Goal: Transaction & Acquisition: Purchase product/service

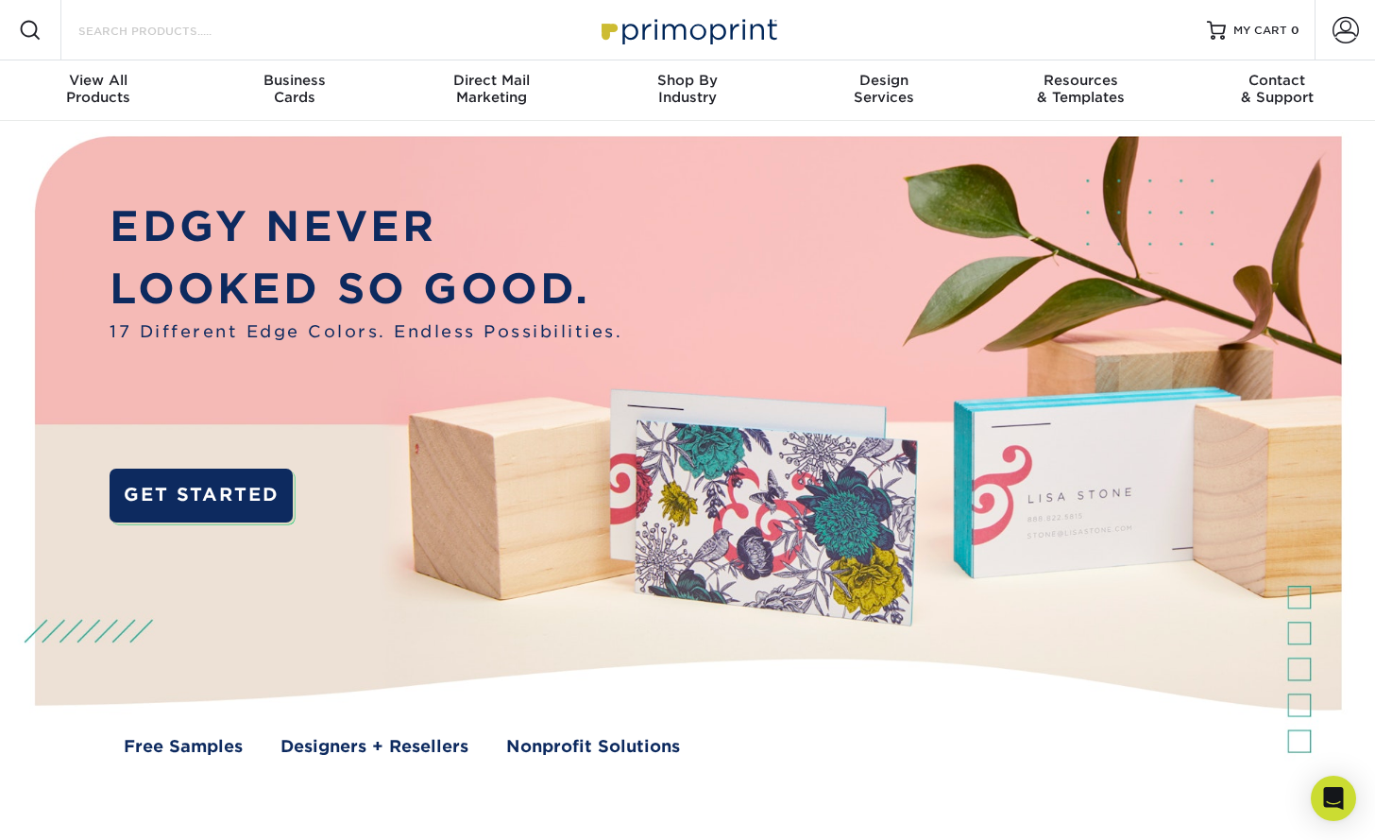
click at [191, 32] on input "Search Products" at bounding box center [168, 30] width 184 height 23
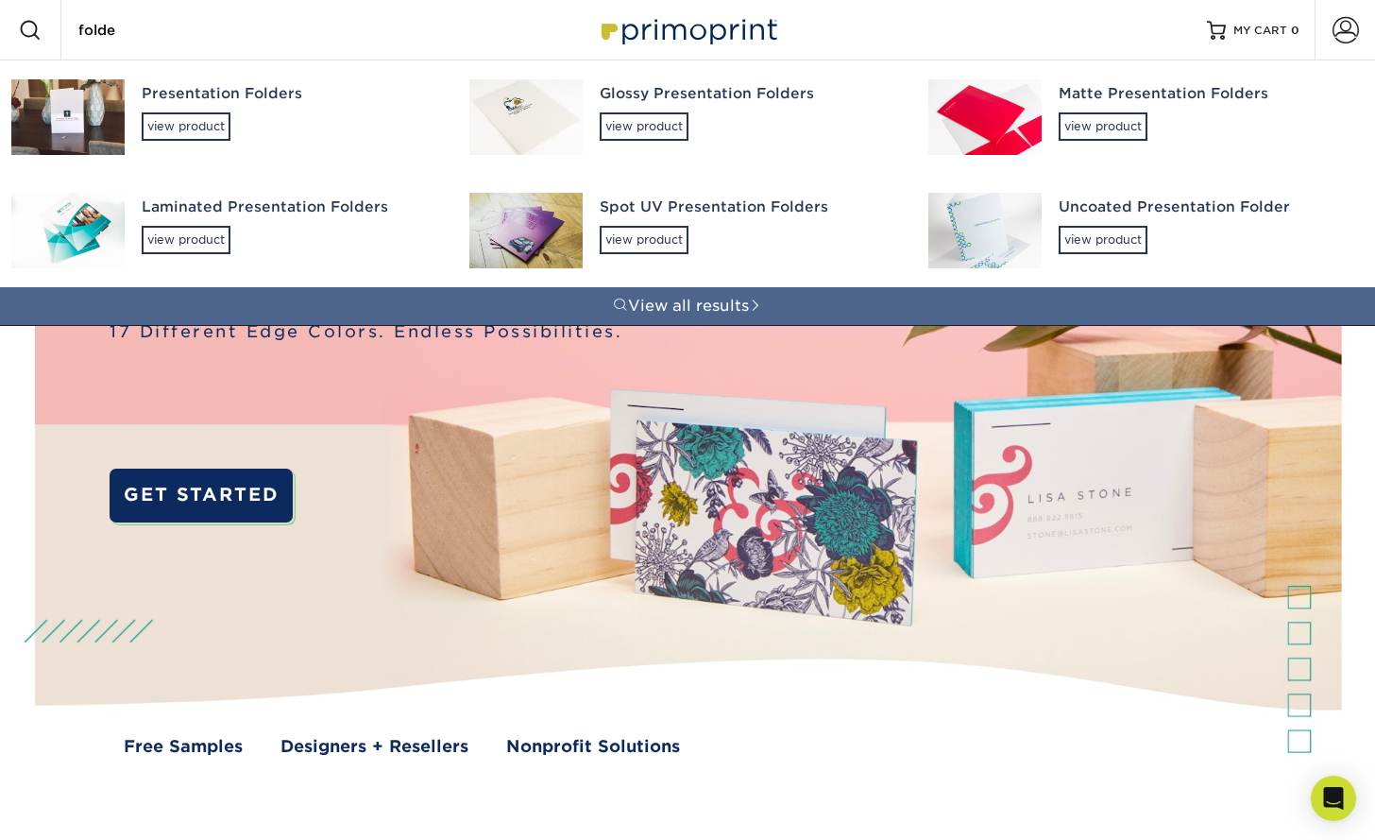
type input "folder"
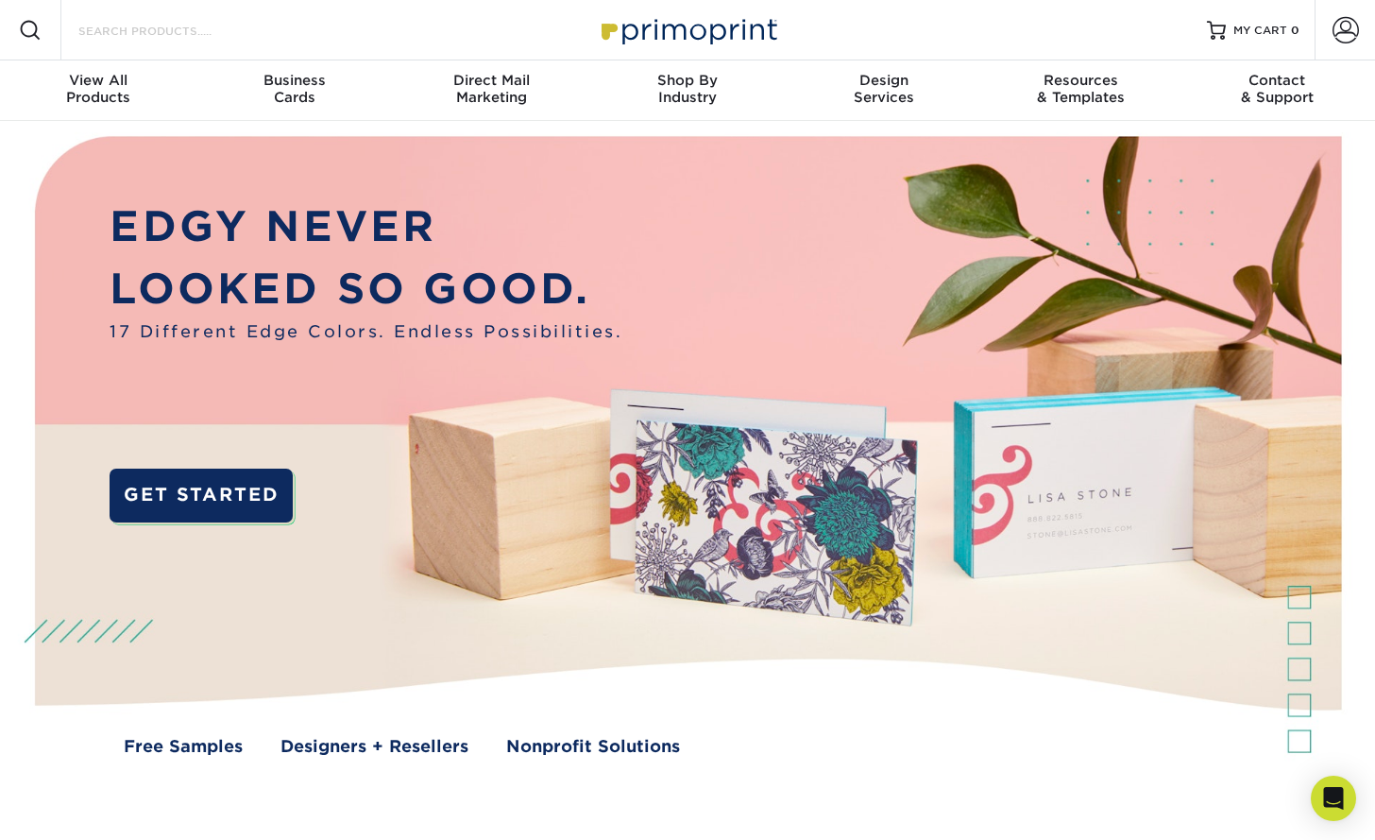
click at [172, 30] on input "Search Products" at bounding box center [168, 30] width 184 height 23
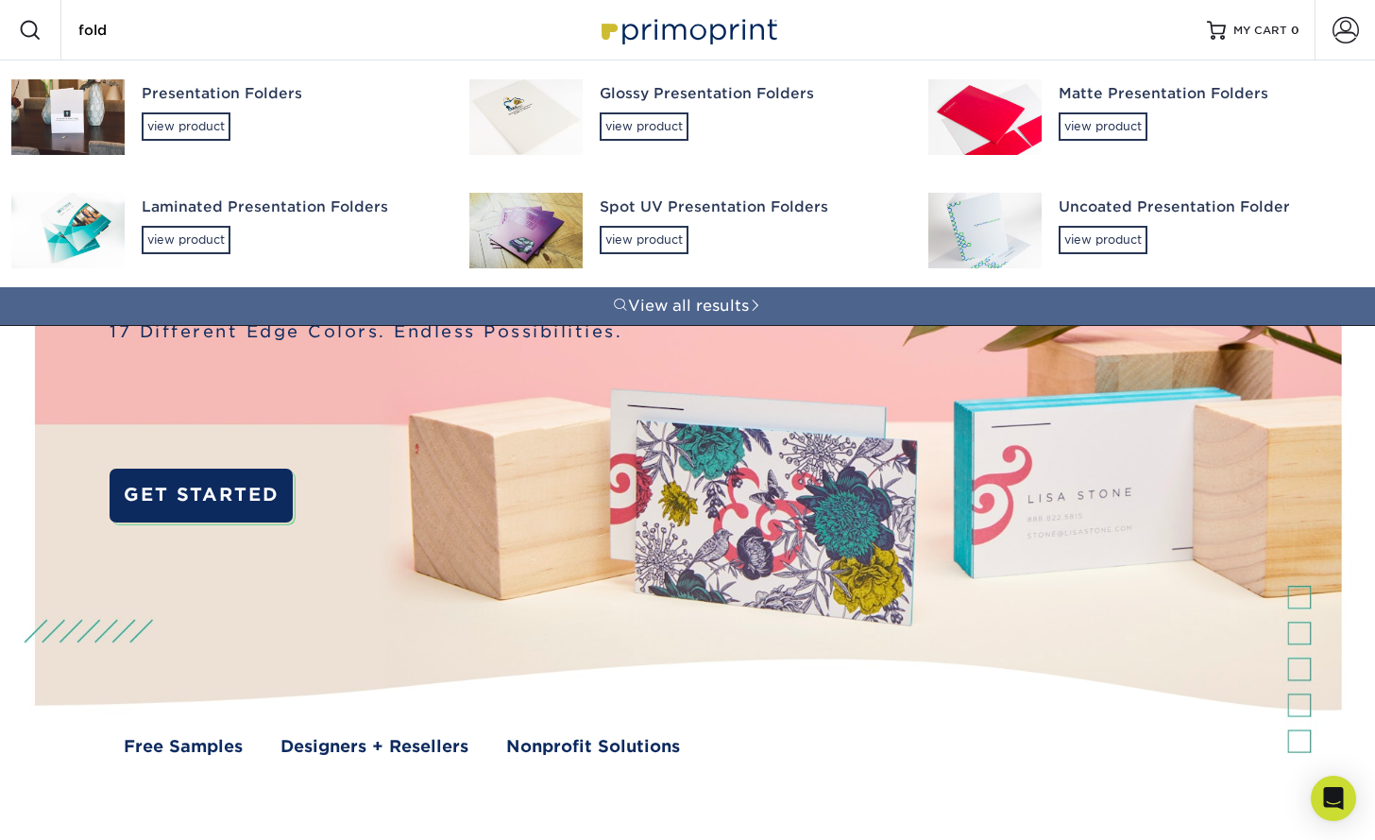
type input "fold"
click at [198, 93] on div "Presentation Folders" at bounding box center [289, 94] width 294 height 22
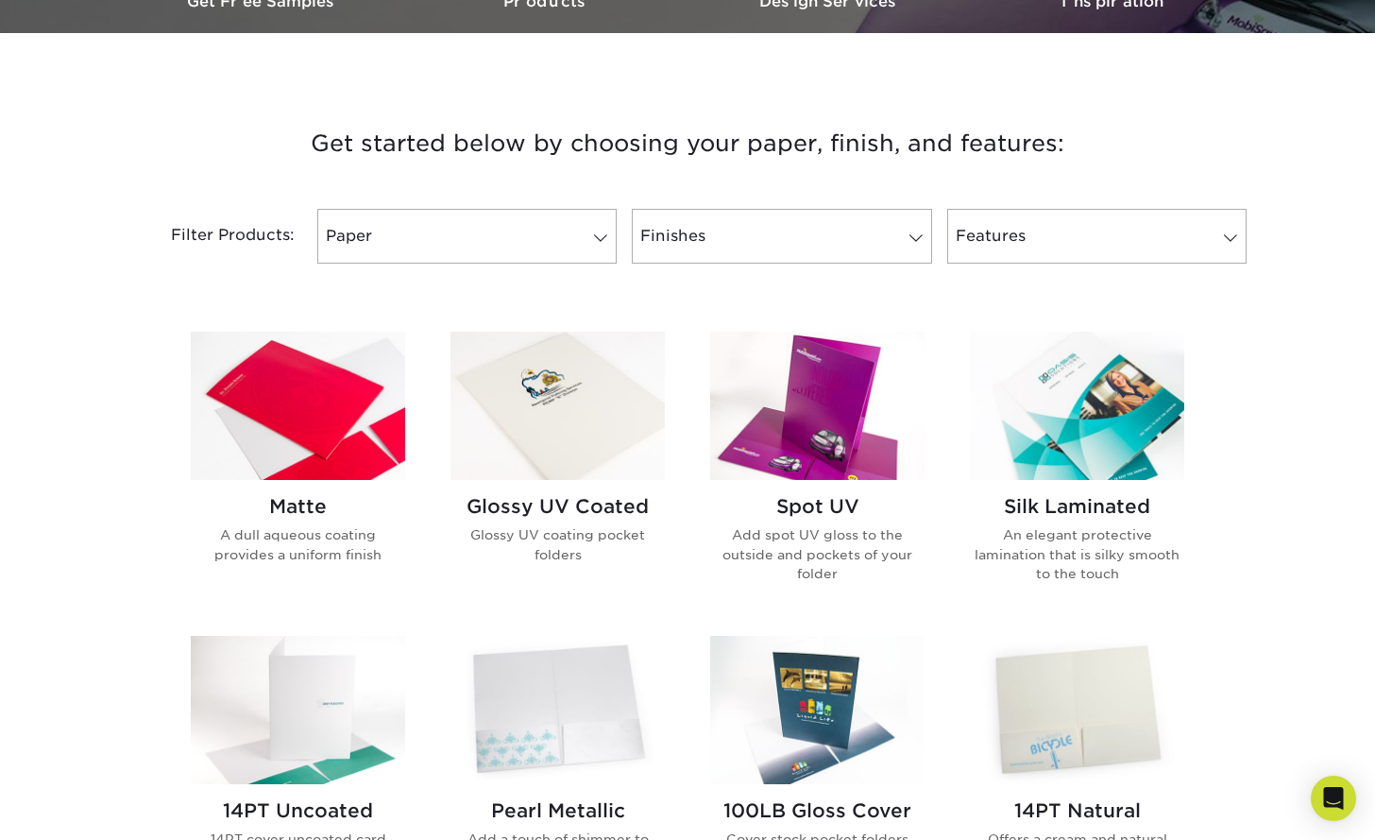
scroll to position [741, 0]
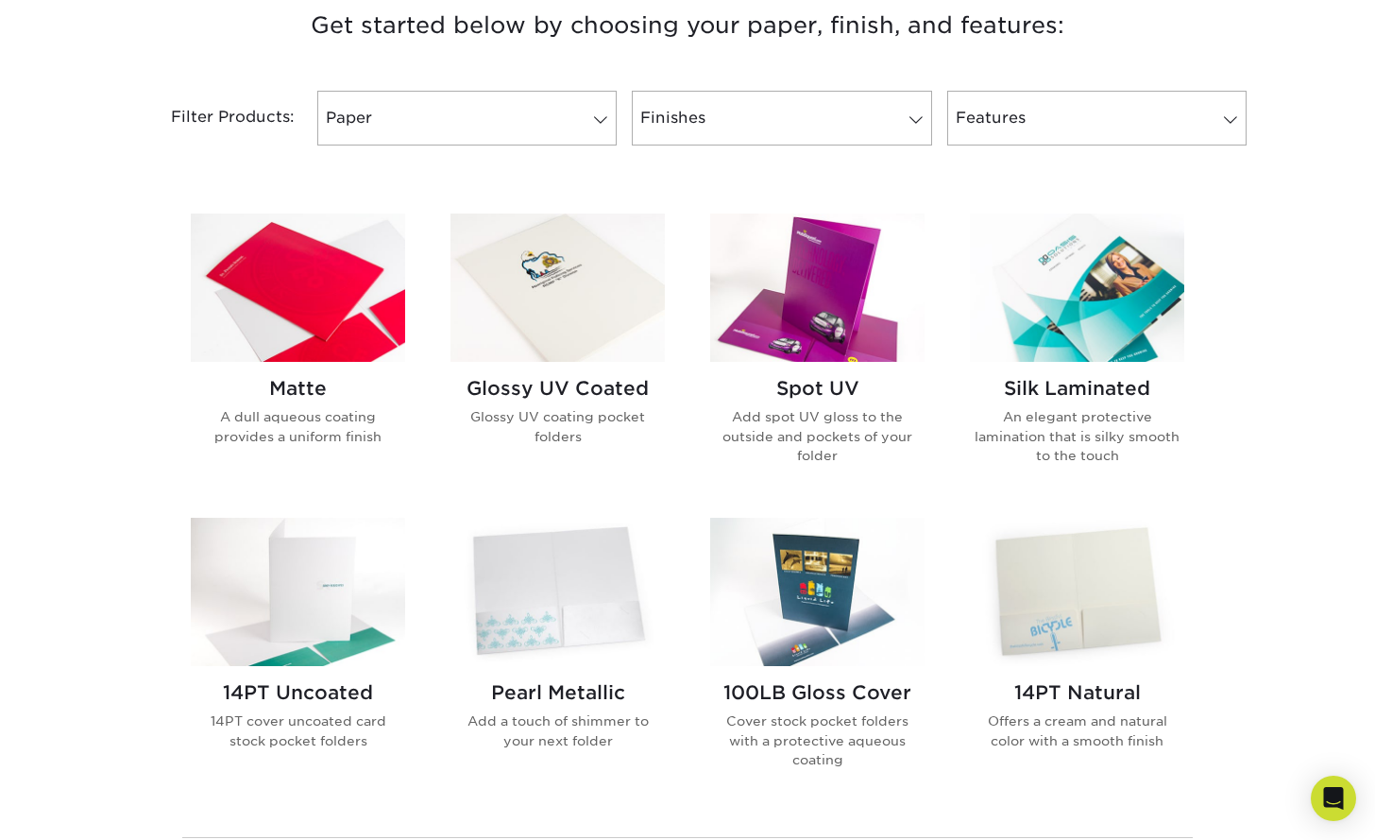
click at [552, 294] on img at bounding box center [557, 287] width 214 height 148
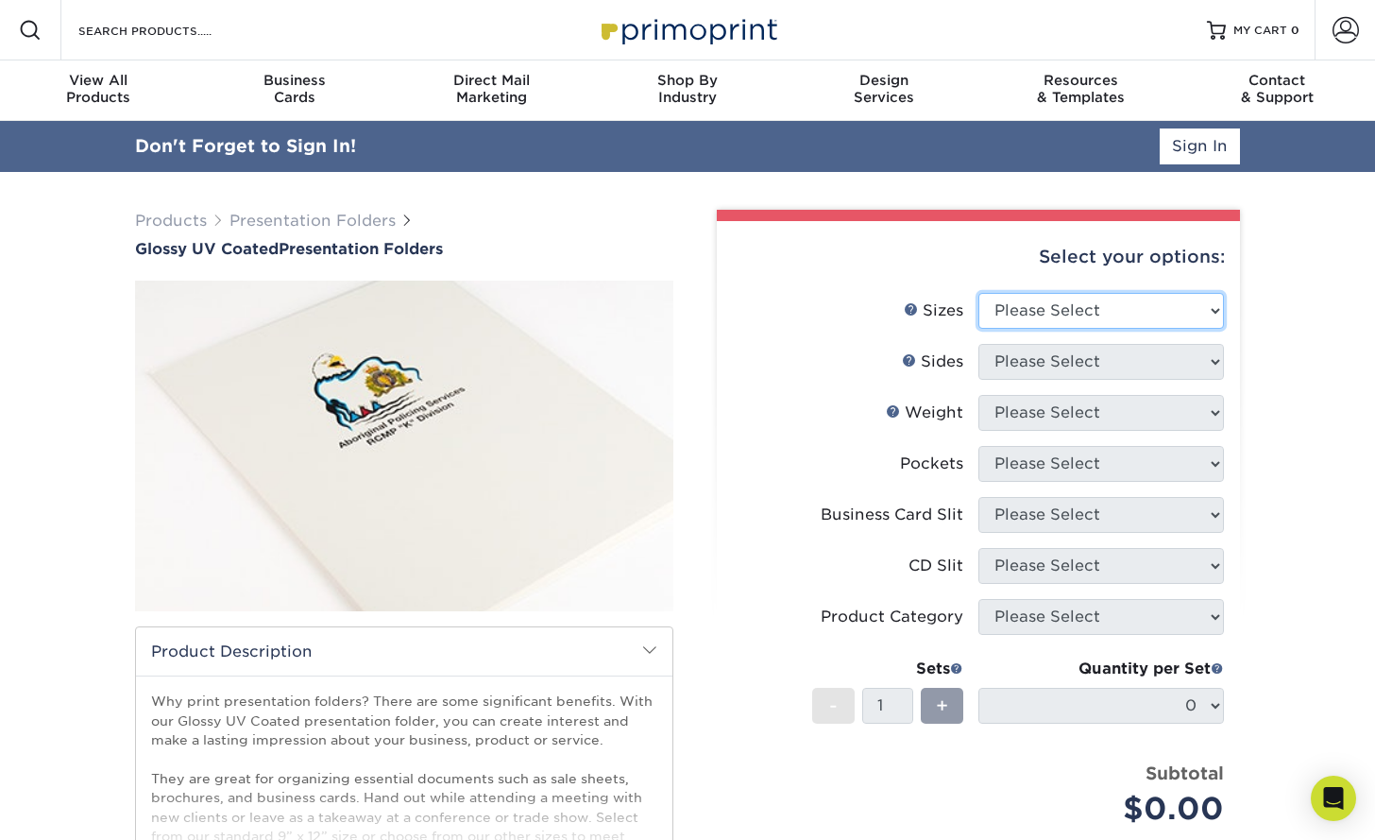
select select "9.00x12.00"
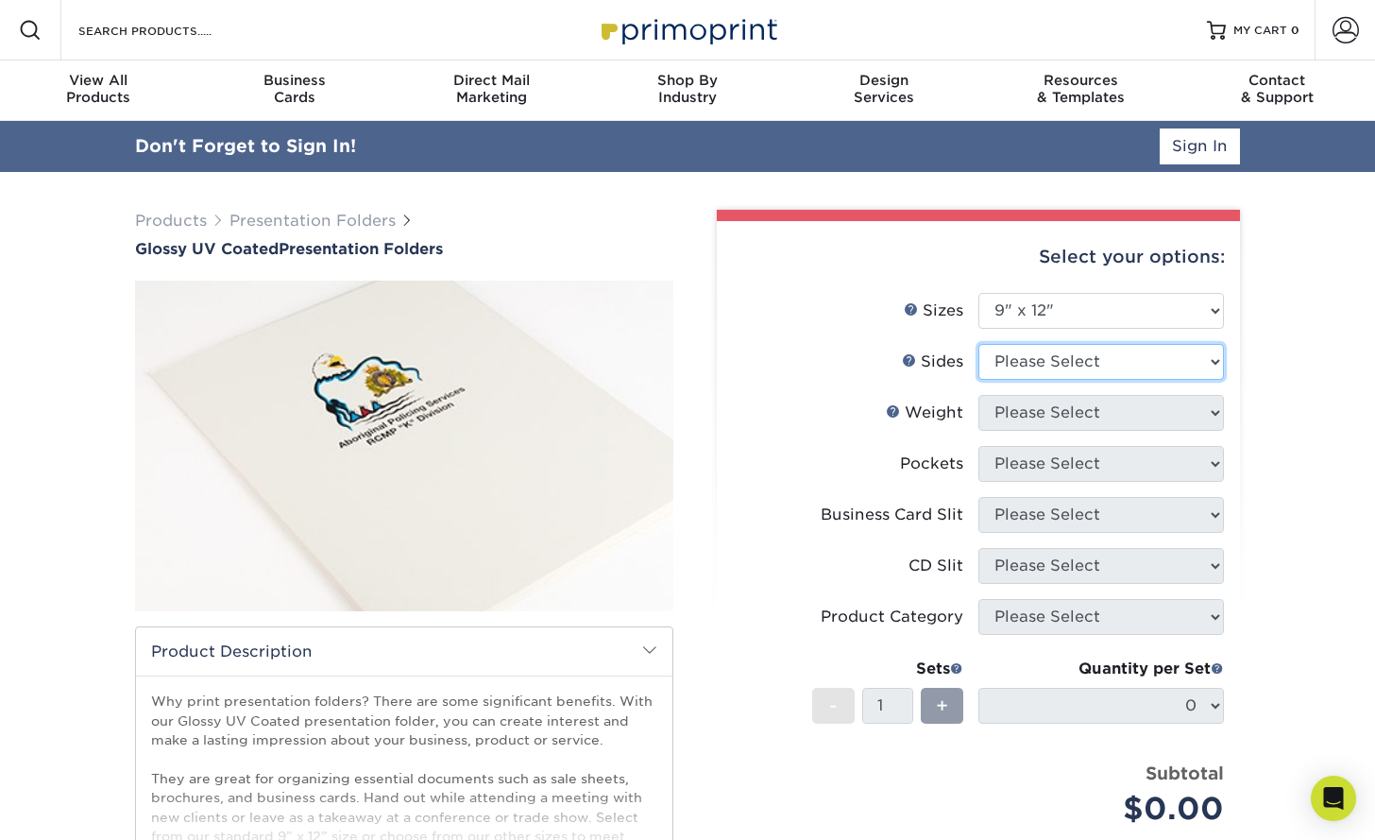
select select "32d3c223-f82c-492b-b915-ba065a00862f"
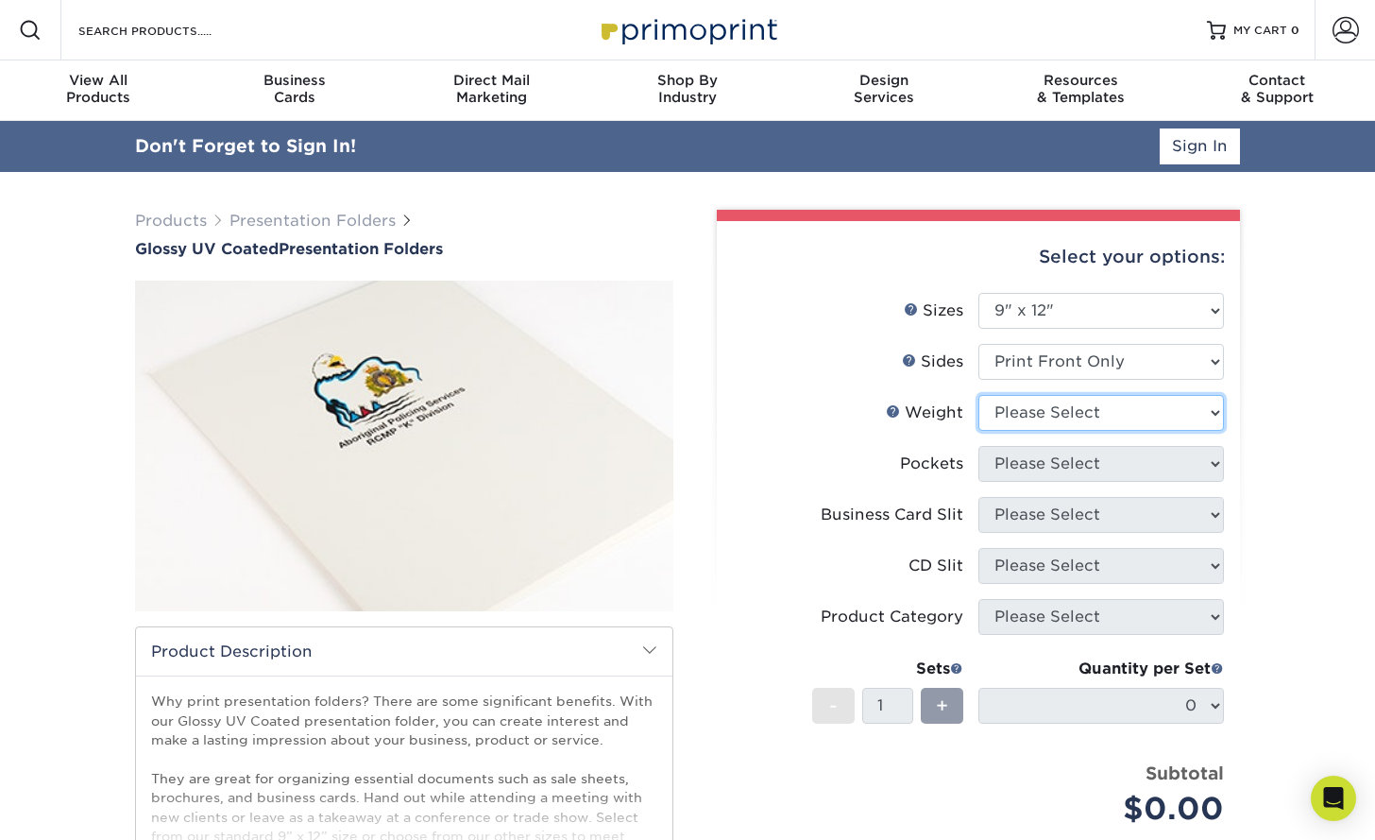
select select "14PT"
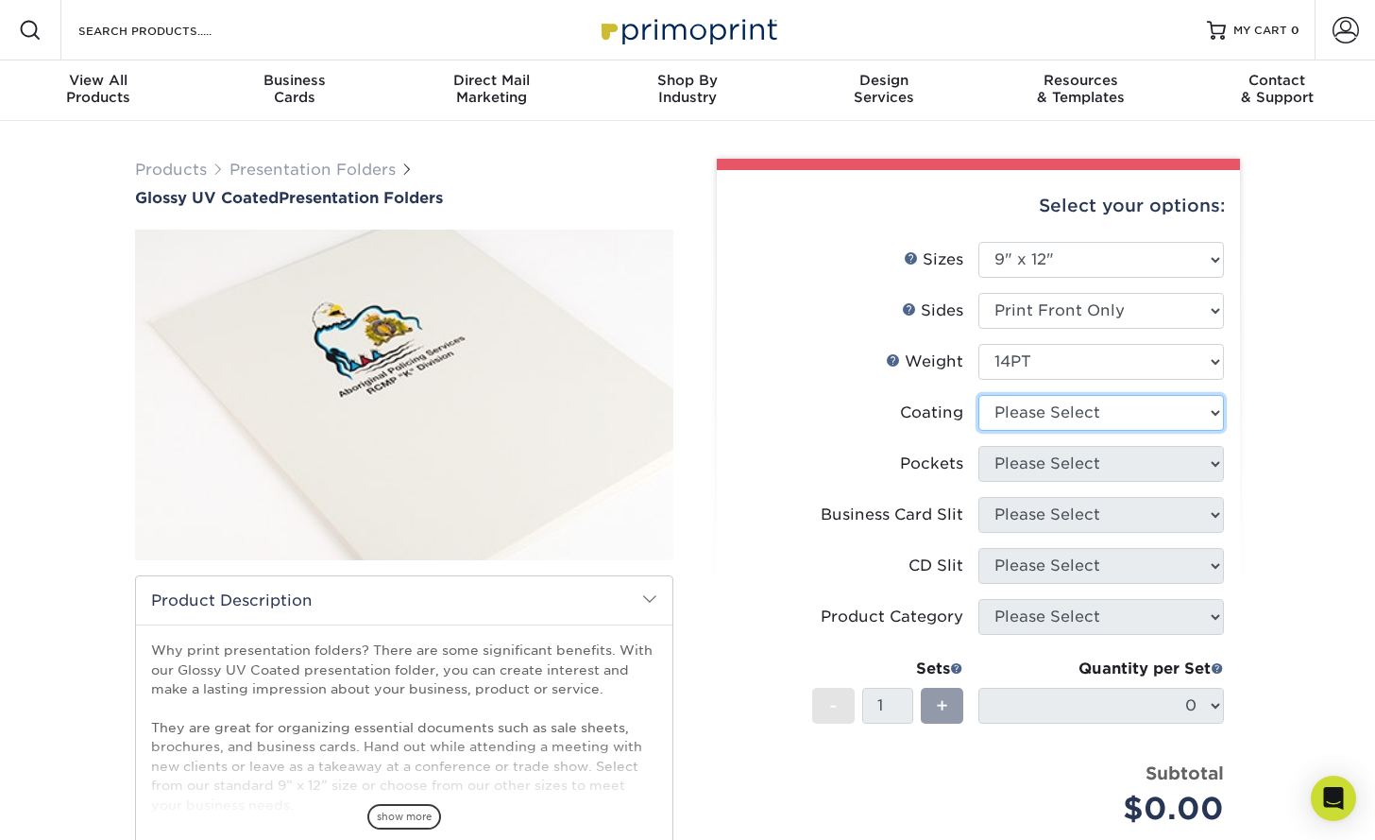
select select "1e8116af-acfc-44b1-83dc-8181aa338834"
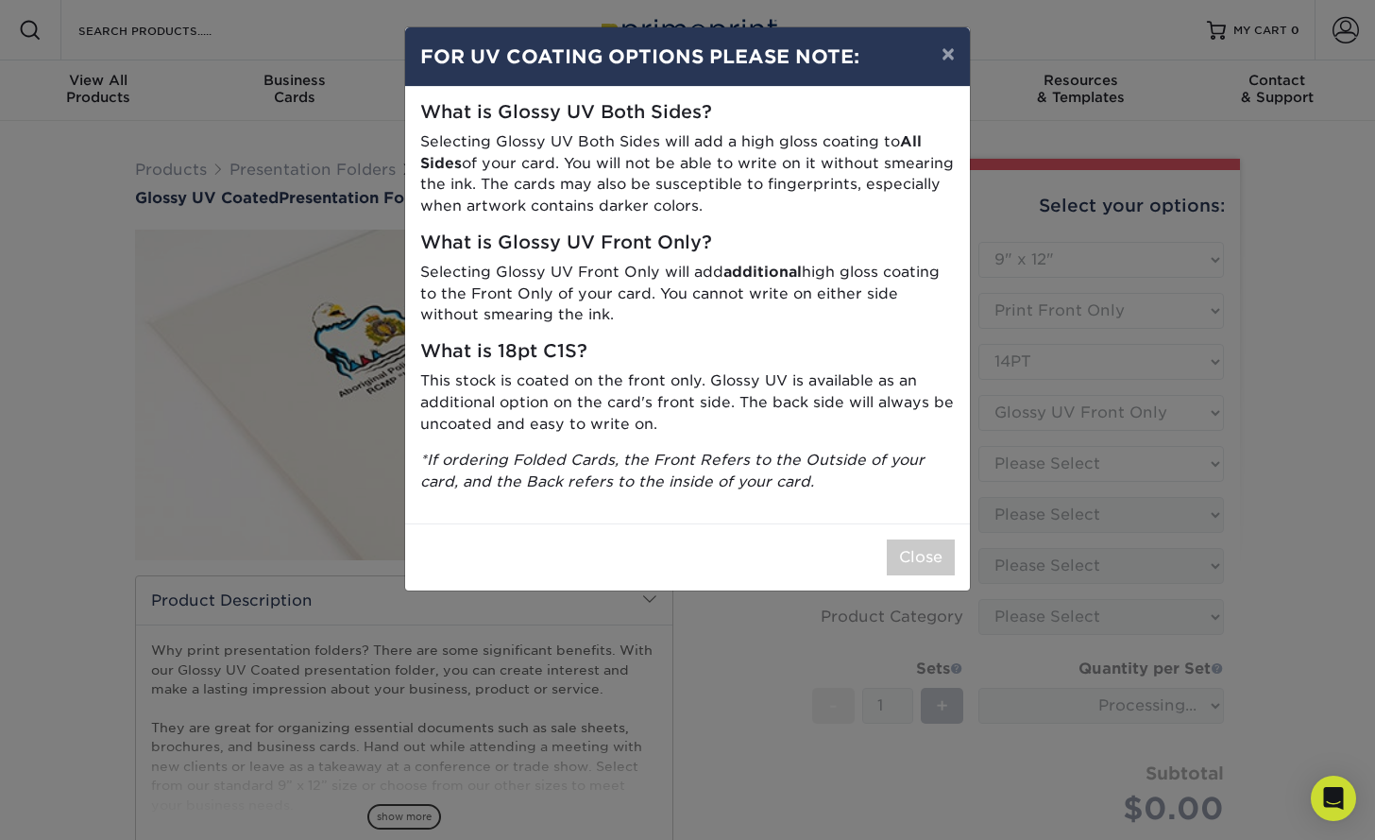
click at [928, 525] on div "Close" at bounding box center [687, 556] width 565 height 67
click at [923, 548] on button "Close" at bounding box center [921, 557] width 68 height 36
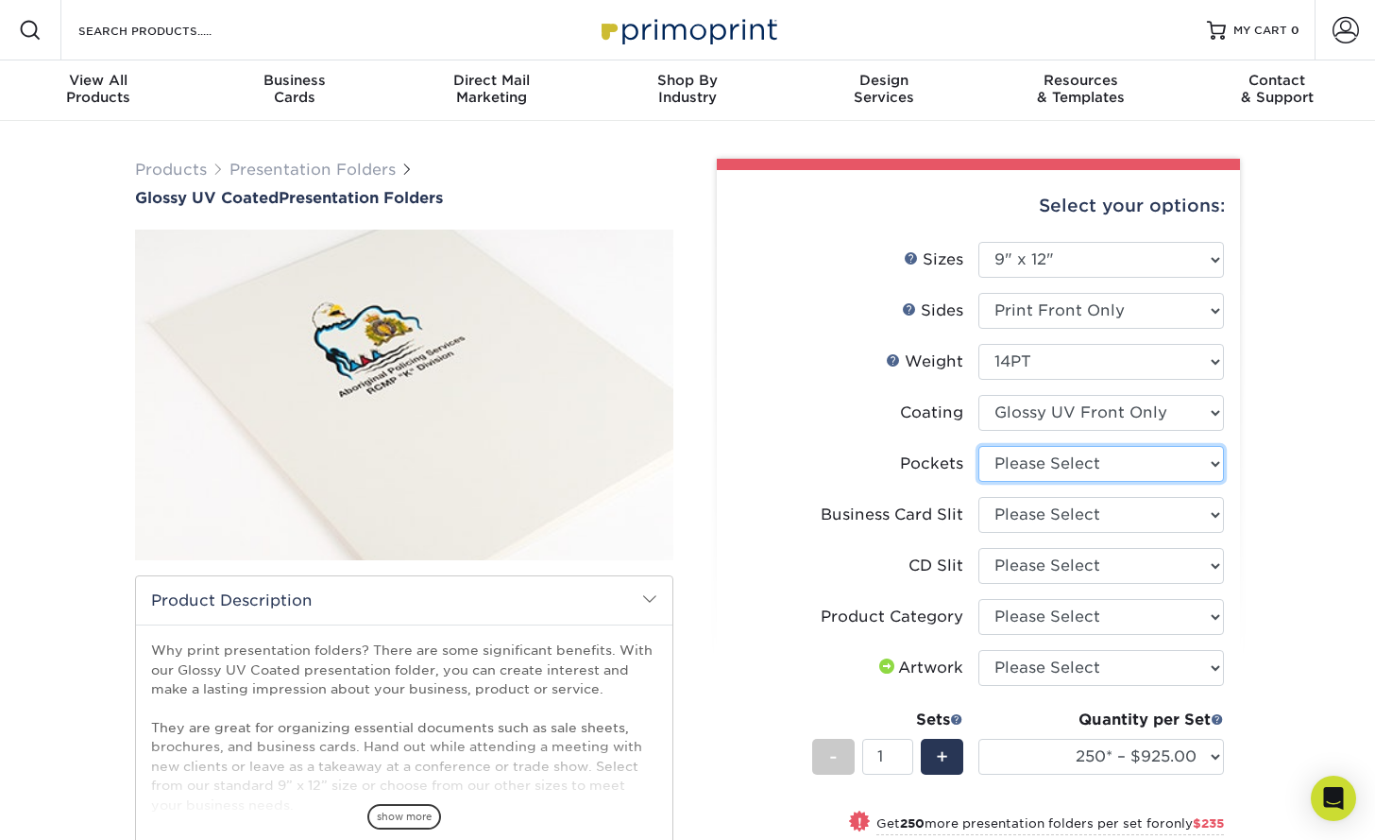
select select "e8427203-e3c7-4640-a4e8-bae00c228d98"
select select "9724ca60-ead4-43f8-a546-b15fcffaa25d"
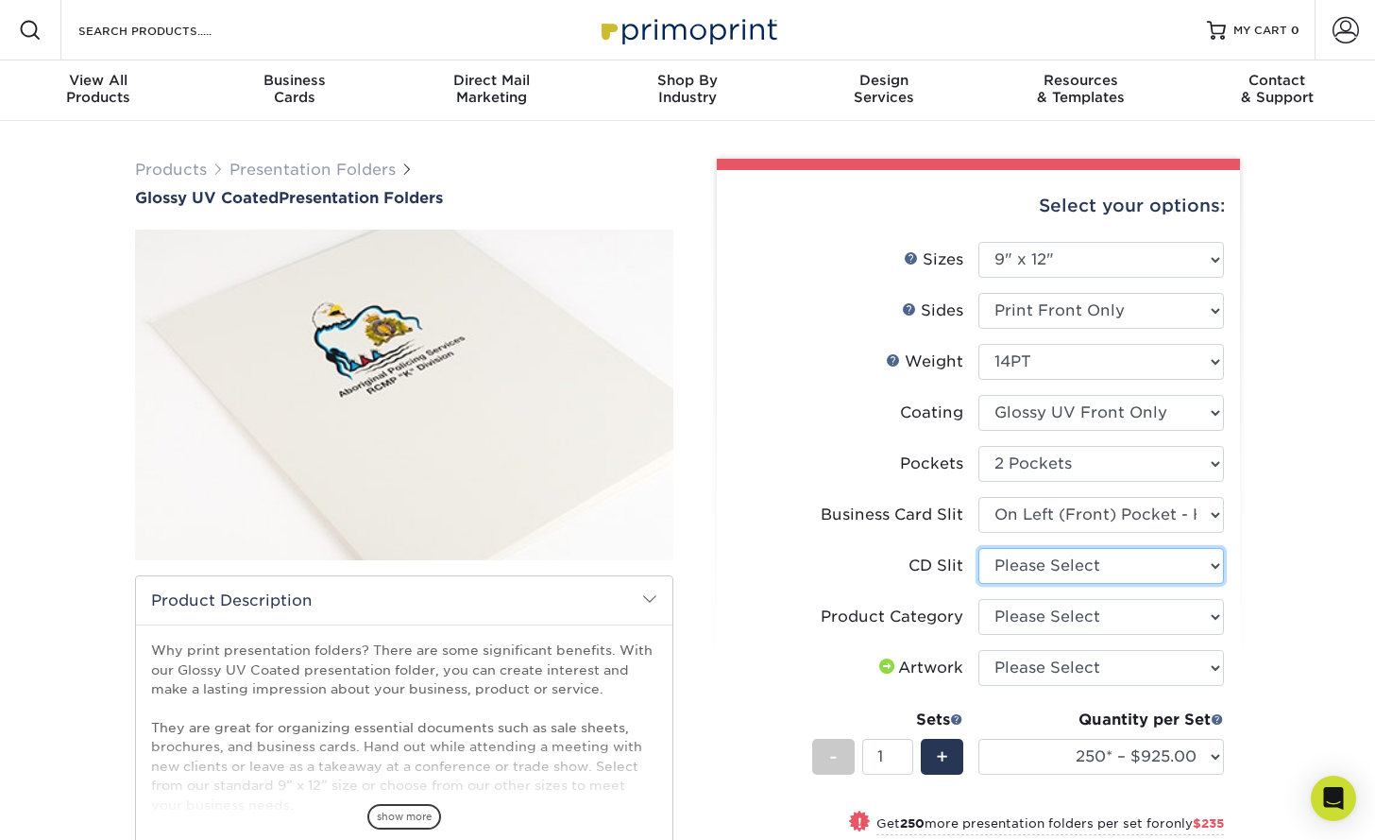
select select "a092264a-7428-4d8e-b024-417dbebc6e25"
select select "57f7a581-ec4a-49d7-930d-eb044a1d12ac"
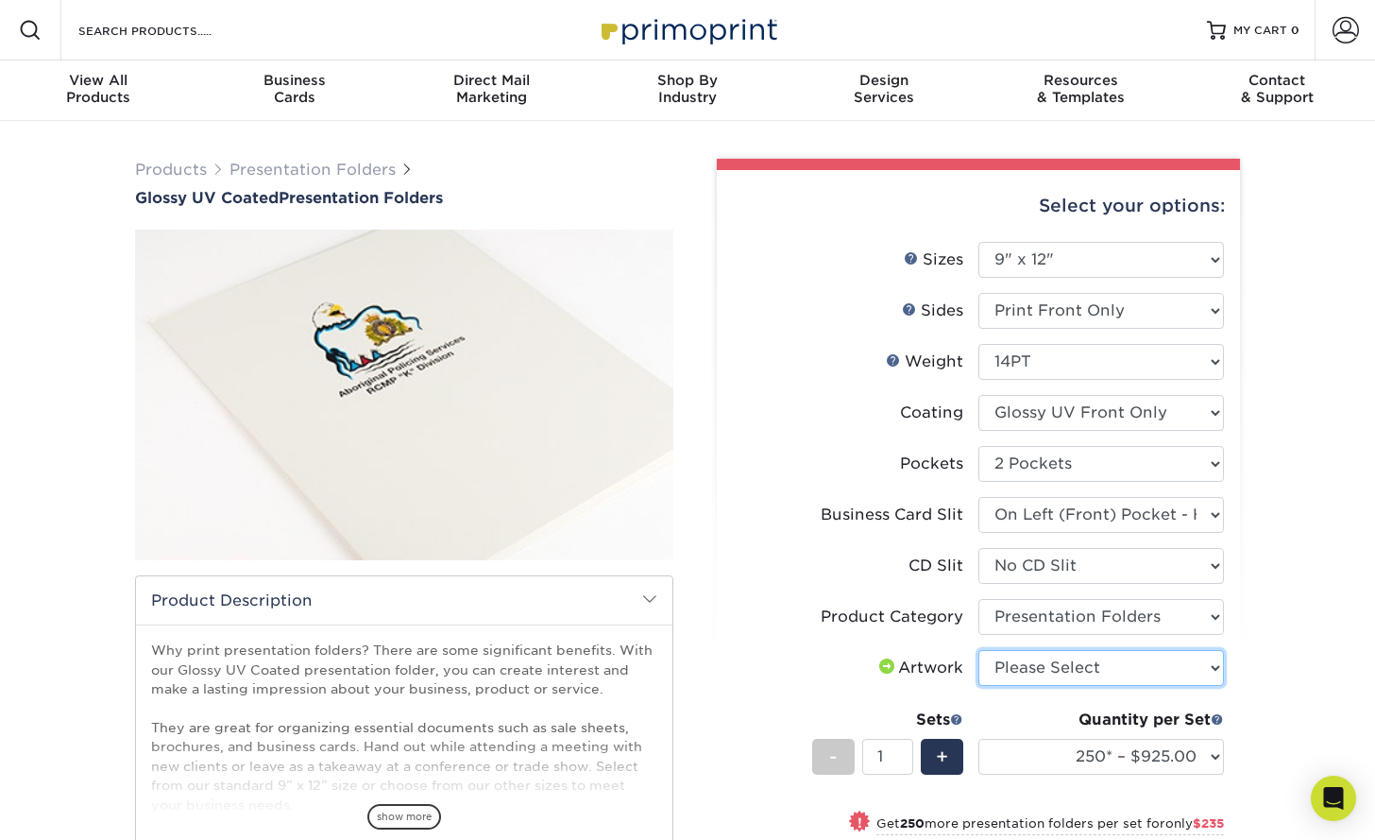
select select "upload"
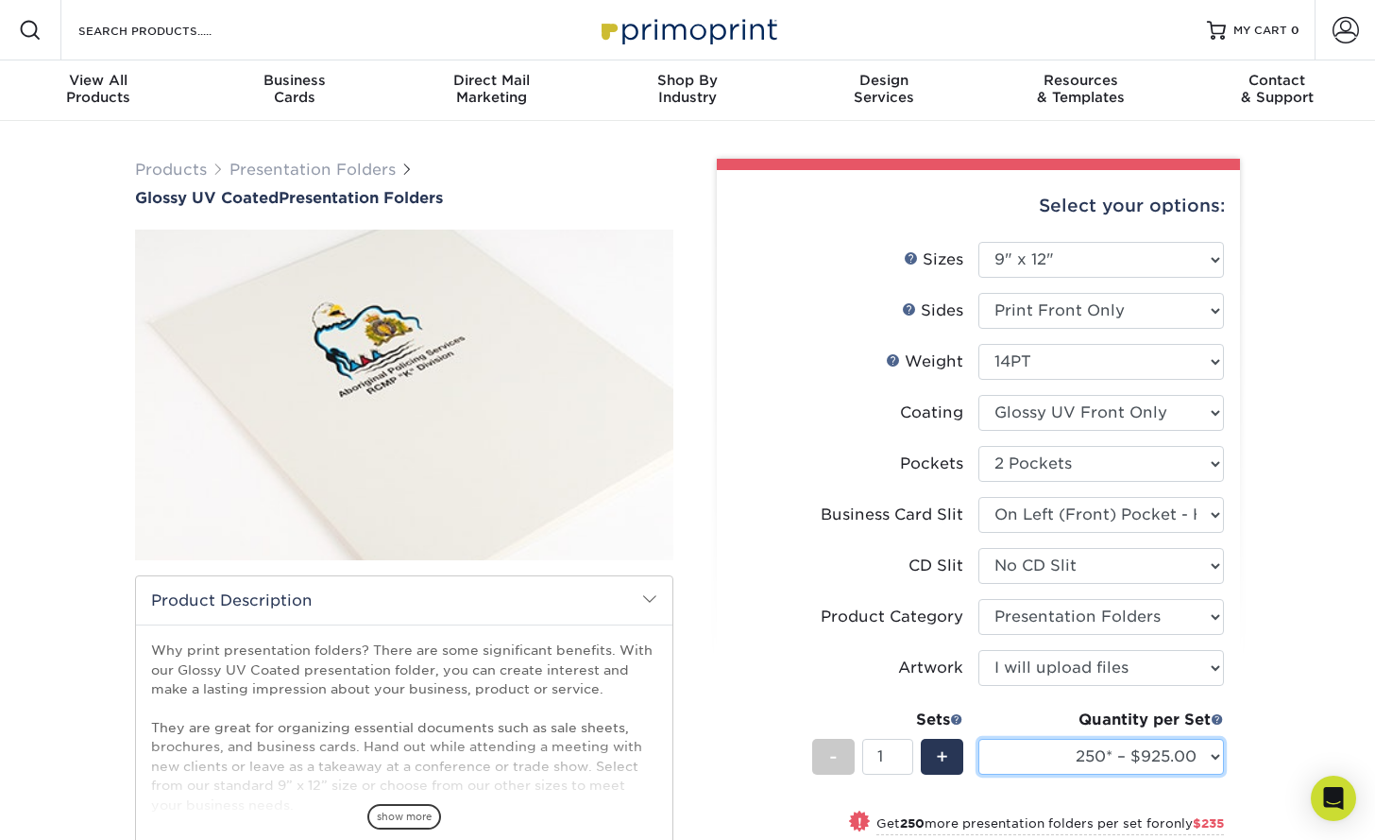
select select "1000 – $1380.00"
